Goal: Contribute content: Add original content to the website for others to see

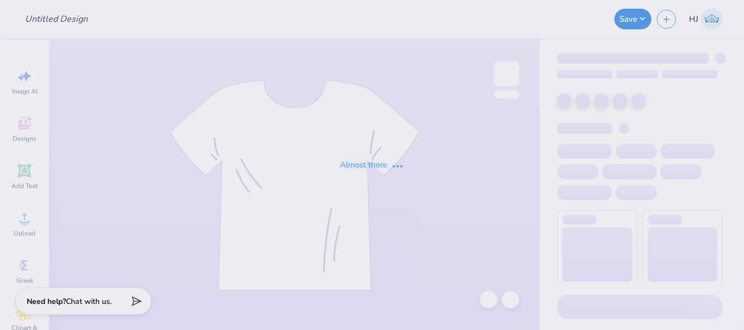
type input "OU Date Shirt"
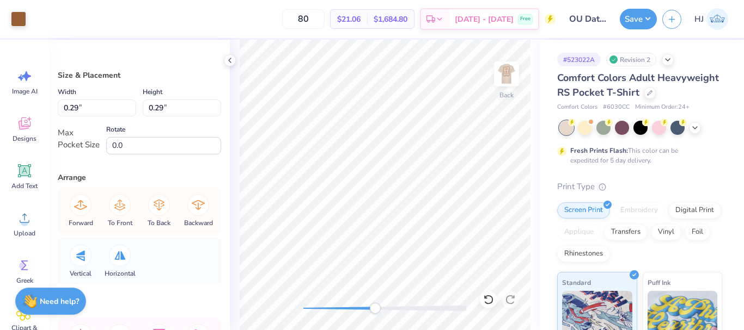
type input "0.28"
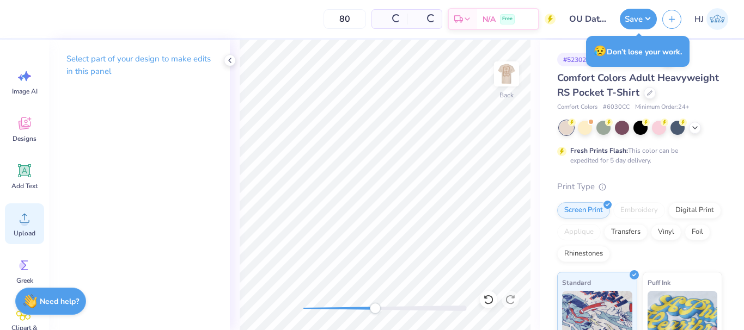
click at [10, 220] on div "Upload" at bounding box center [24, 224] width 39 height 41
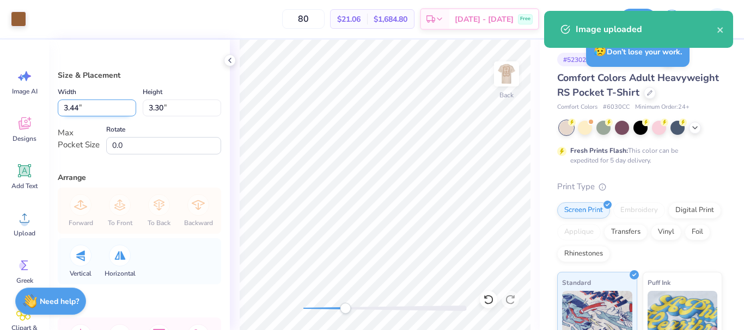
click at [81, 103] on input "3.44" at bounding box center [97, 108] width 78 height 17
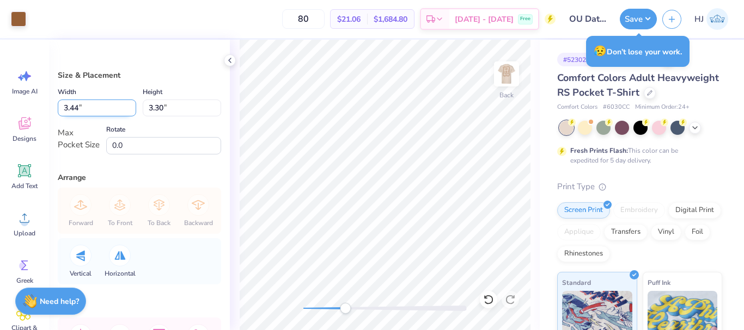
click at [81, 103] on input "3.44" at bounding box center [97, 108] width 78 height 17
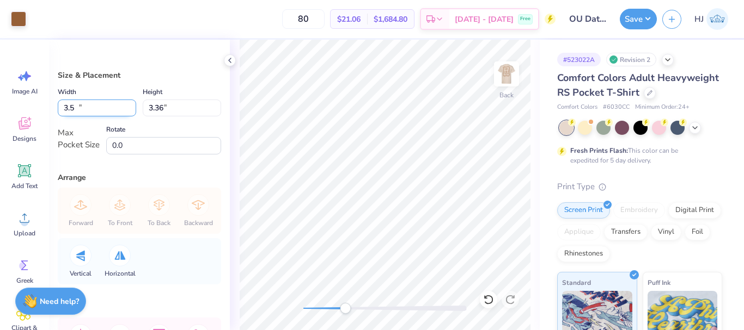
type input "3.50"
type input "3.36"
click at [502, 73] on img at bounding box center [507, 74] width 44 height 44
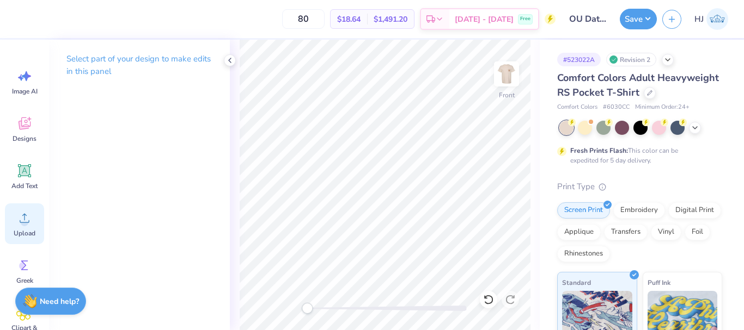
click at [30, 219] on icon at bounding box center [24, 218] width 16 height 16
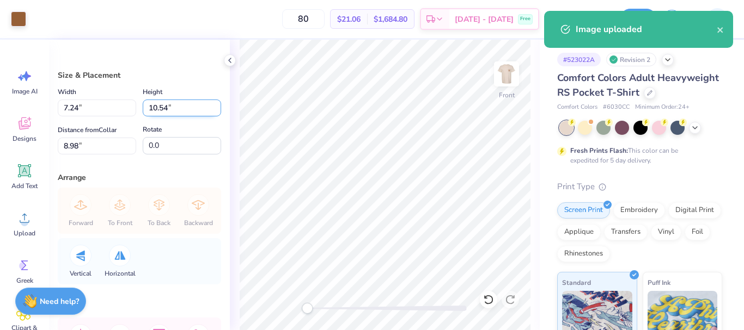
click at [169, 109] on input "10.54" at bounding box center [182, 108] width 78 height 17
type input "15"
type input "10.30"
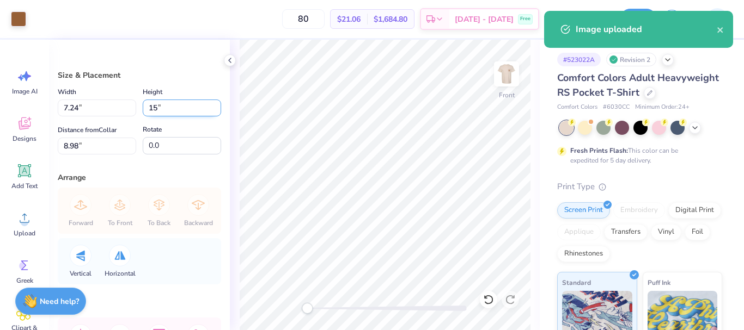
type input "15.00"
click at [87, 141] on input "6.75" at bounding box center [97, 146] width 78 height 17
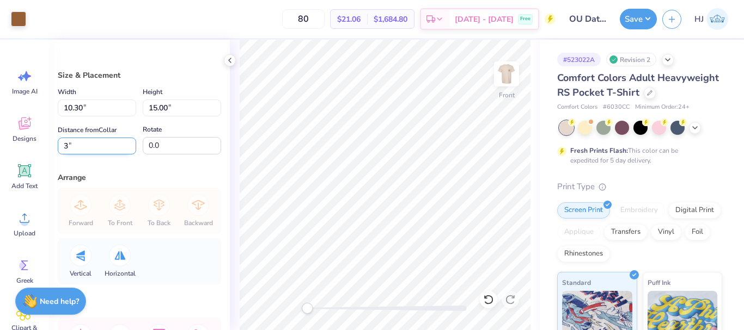
type input "3"
click at [504, 77] on img at bounding box center [507, 74] width 44 height 44
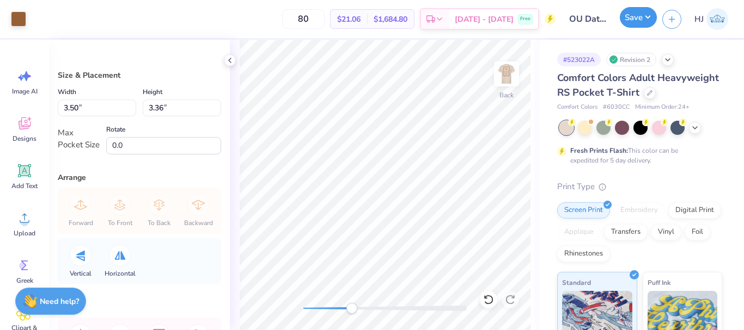
click at [656, 21] on button "Save" at bounding box center [638, 17] width 37 height 21
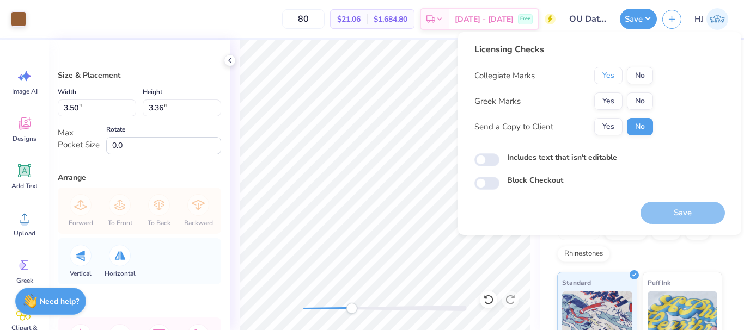
drag, startPoint x: 619, startPoint y: 81, endPoint x: 616, endPoint y: 91, distance: 10.7
click at [619, 82] on button "Yes" at bounding box center [608, 75] width 28 height 17
click at [615, 99] on button "Yes" at bounding box center [608, 101] width 28 height 17
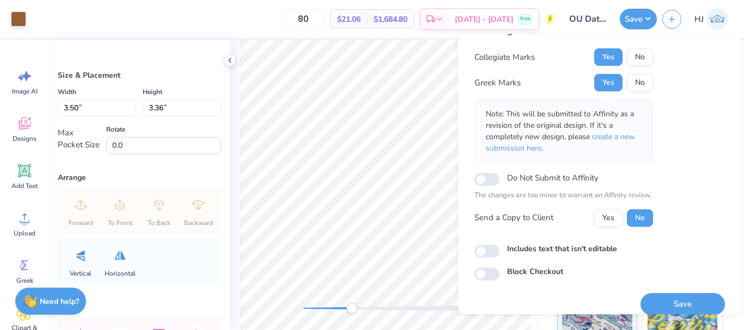
scroll to position [32, 0]
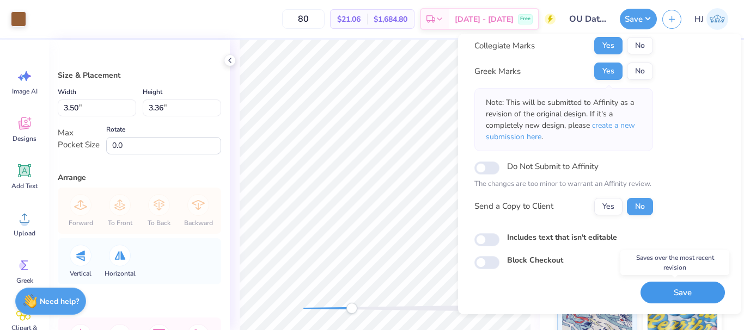
click at [689, 293] on button "Save" at bounding box center [682, 293] width 84 height 22
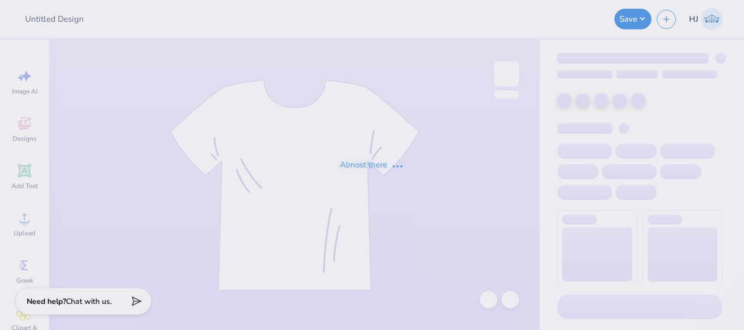
type input "KDR Philo"
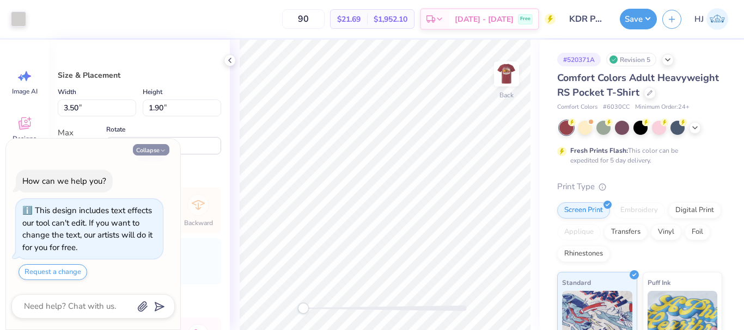
click at [157, 144] on button "Collapse" at bounding box center [151, 149] width 36 height 11
type textarea "x"
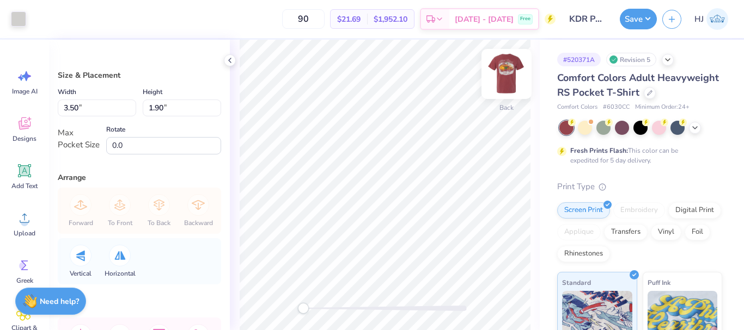
click at [511, 68] on img at bounding box center [507, 74] width 44 height 44
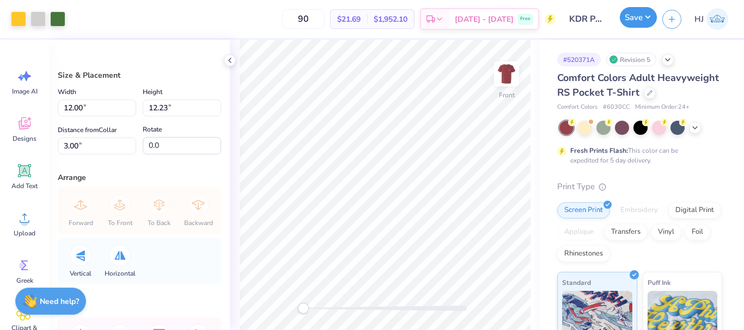
click at [644, 15] on button "Save" at bounding box center [638, 17] width 37 height 21
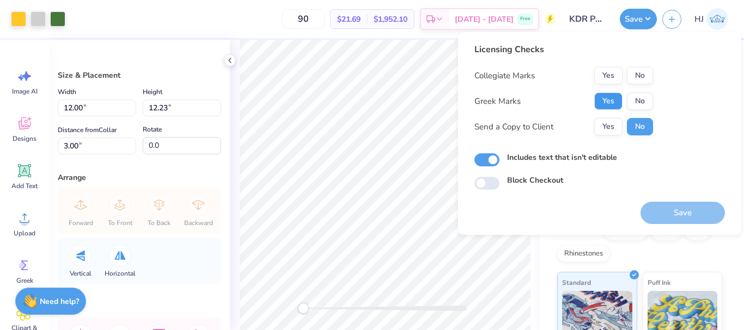
click at [619, 94] on button "Yes" at bounding box center [608, 101] width 28 height 17
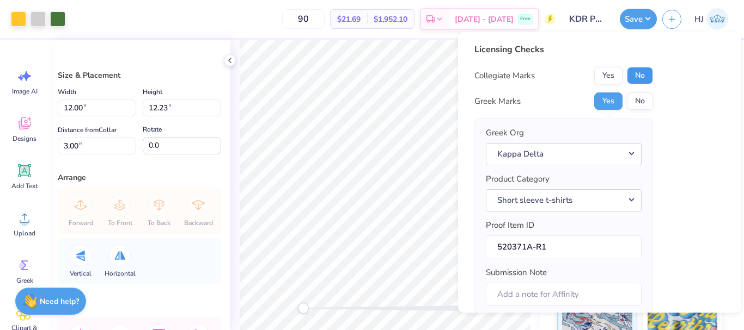
click at [639, 78] on button "No" at bounding box center [640, 75] width 26 height 17
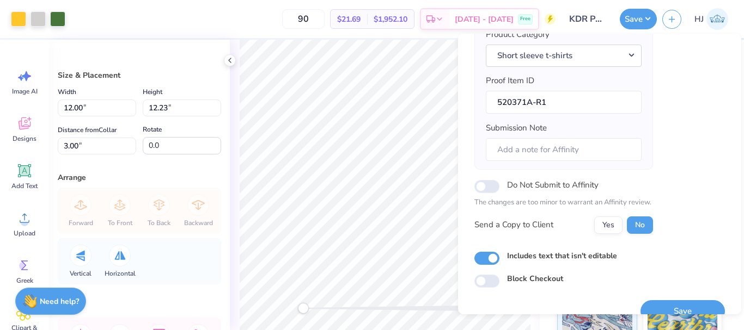
scroll to position [165, 0]
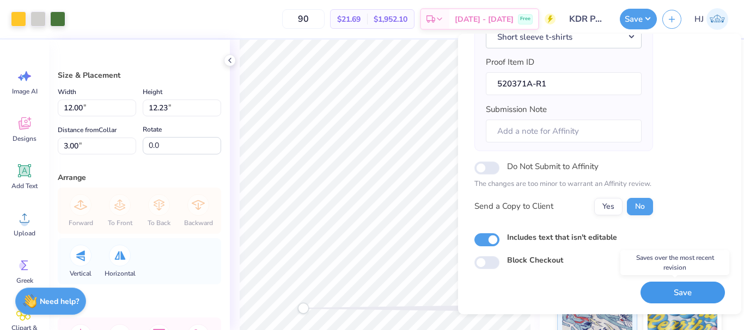
click at [688, 290] on button "Save" at bounding box center [682, 293] width 84 height 22
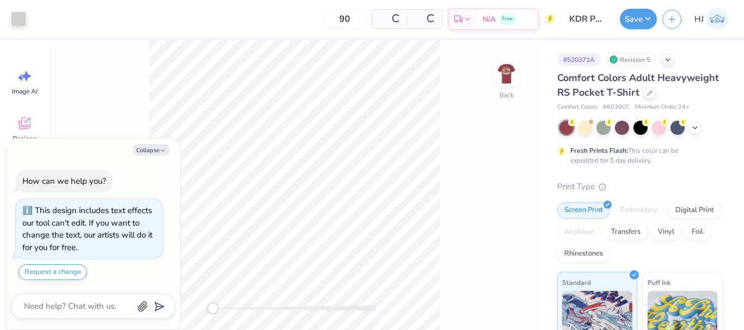
type textarea "x"
